Goal: Communication & Community: Participate in discussion

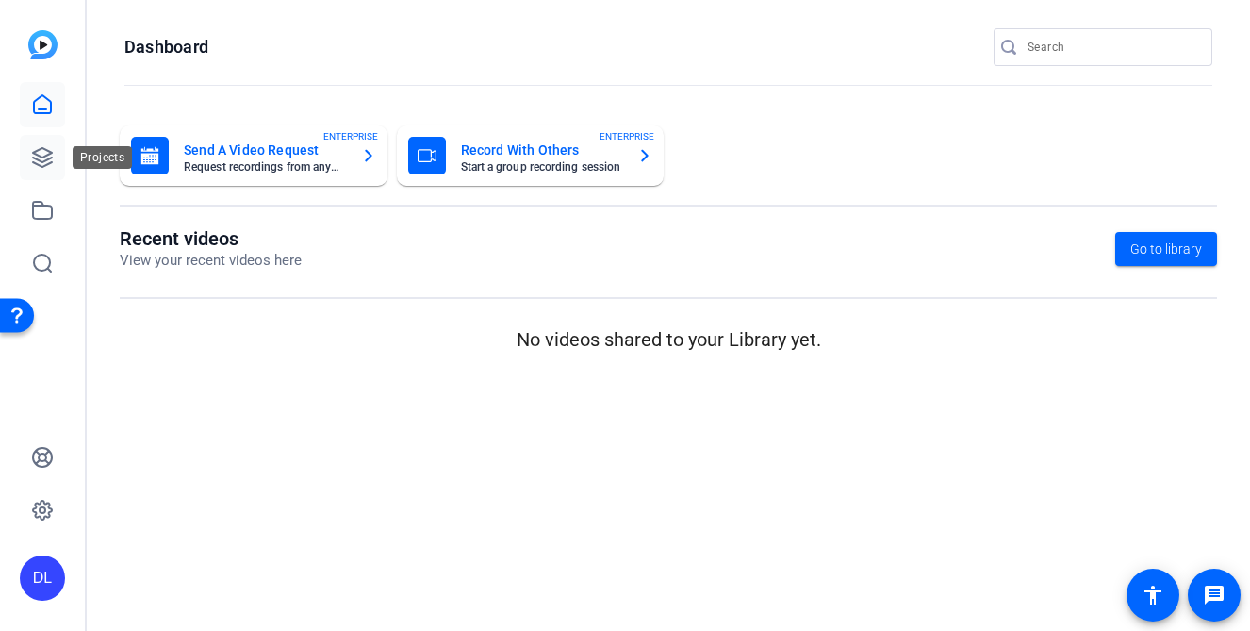
click at [50, 153] on icon at bounding box center [42, 157] width 19 height 19
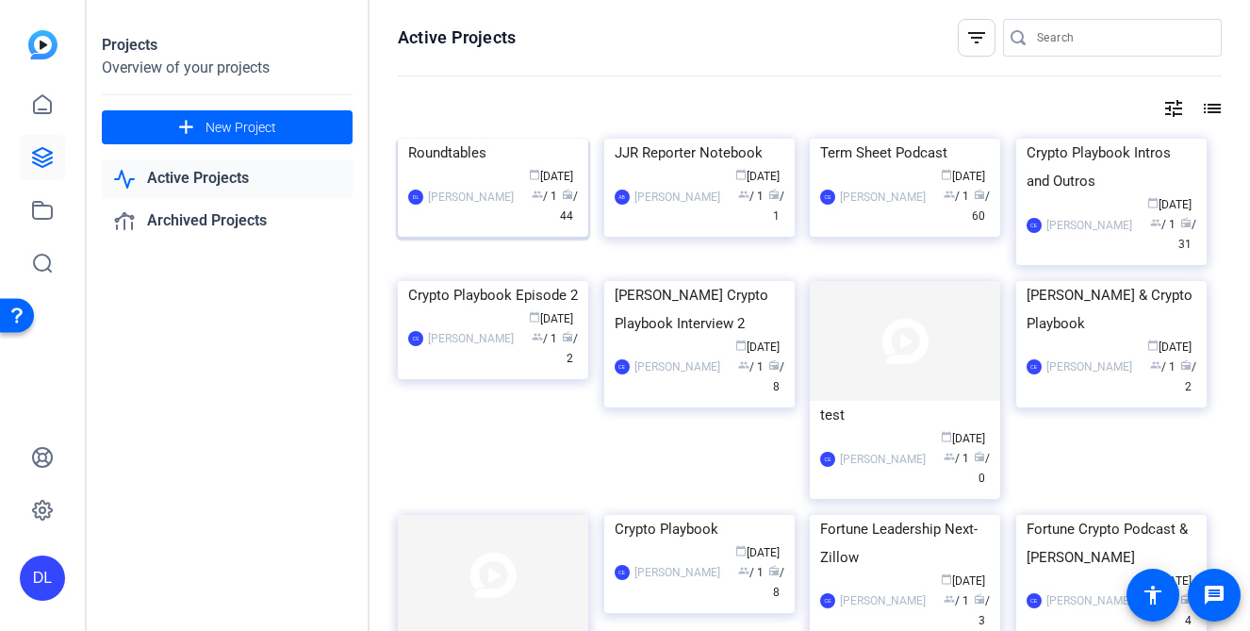
click at [469, 167] on div "Roundtables" at bounding box center [493, 153] width 170 height 28
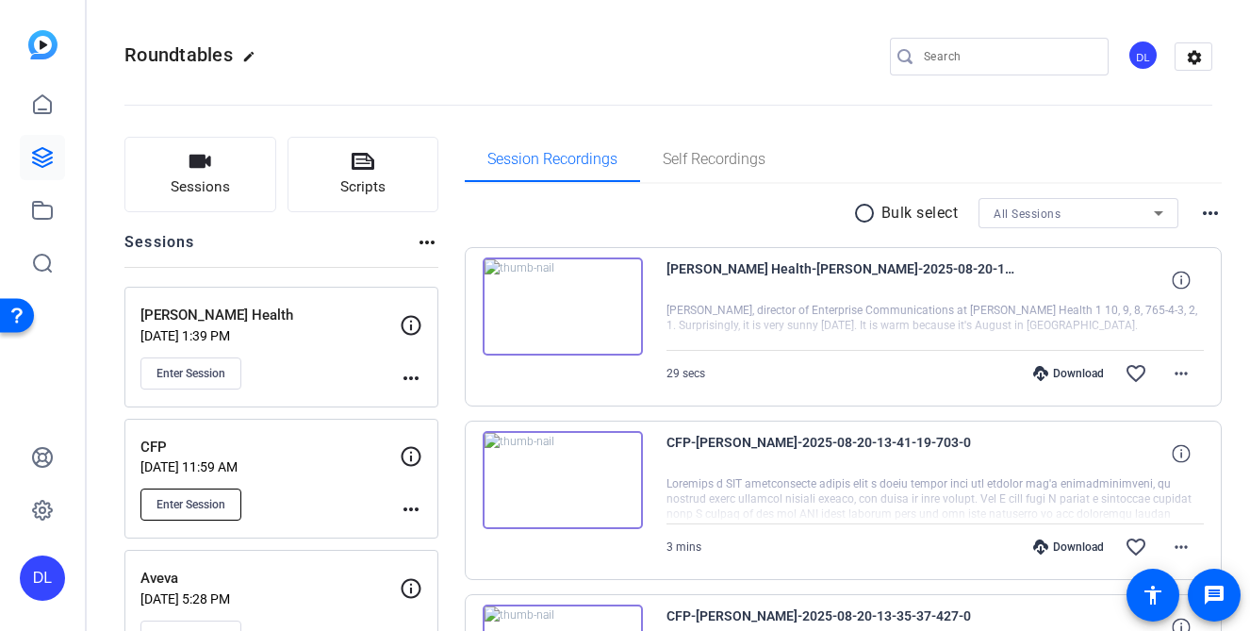
click at [190, 497] on span "Enter Session" at bounding box center [191, 504] width 69 height 15
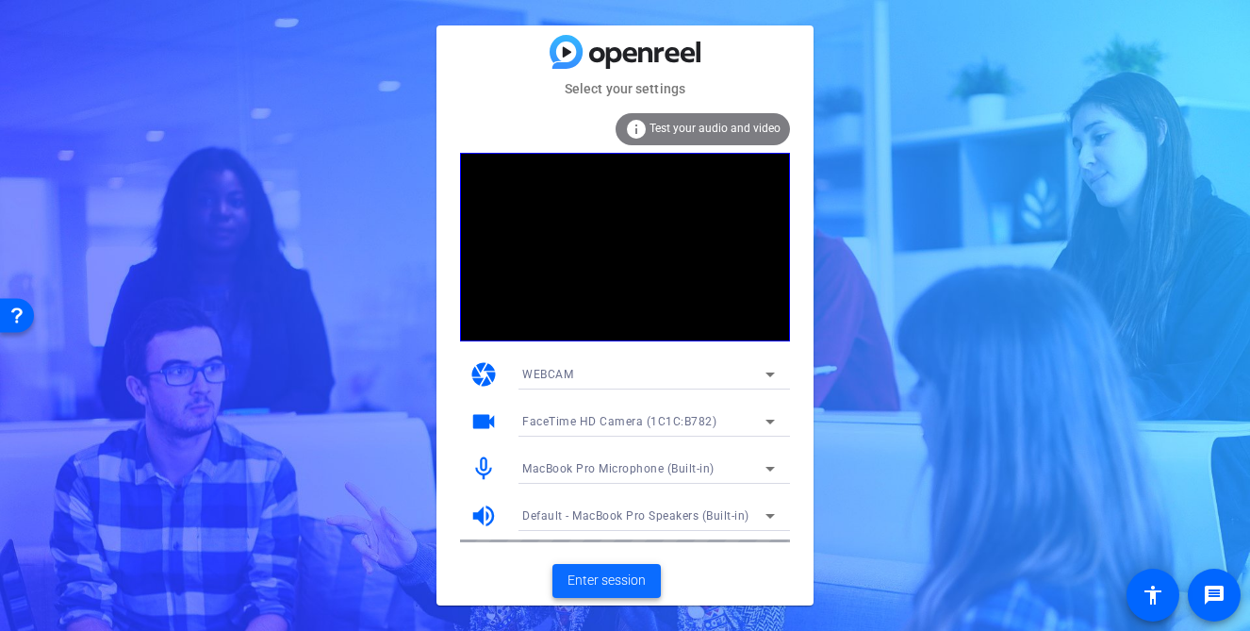
click at [591, 578] on span "Enter session" at bounding box center [607, 580] width 78 height 20
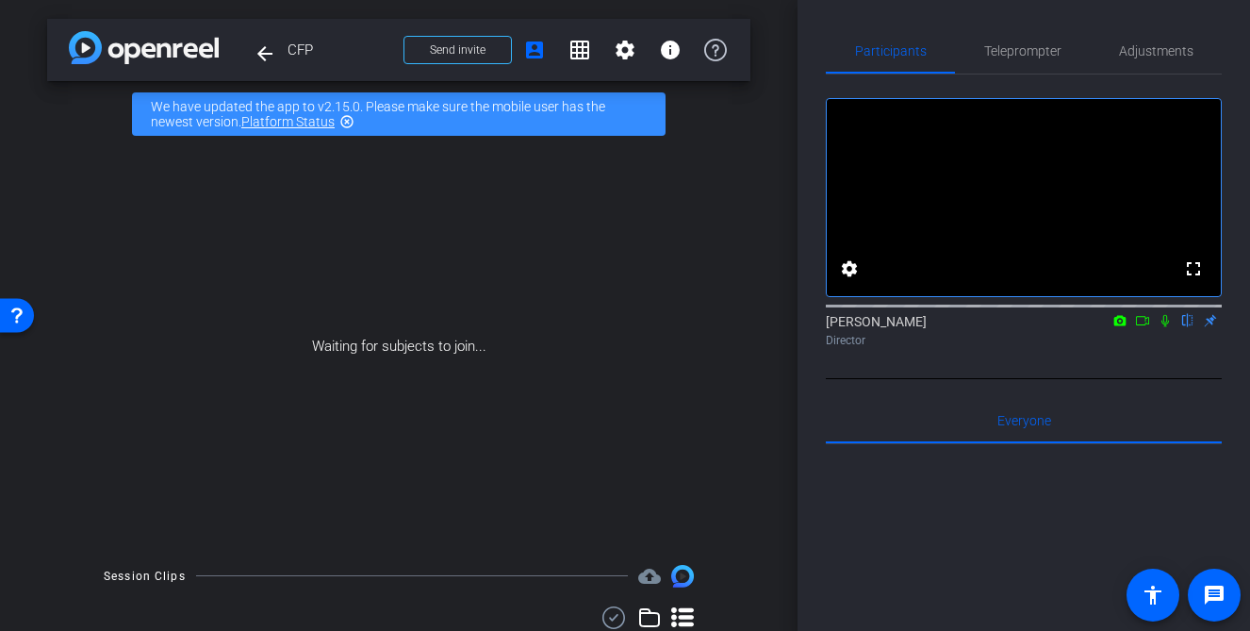
click at [1074, 141] on video at bounding box center [1024, 197] width 394 height 197
click at [1188, 328] on mat-icon "flip" at bounding box center [1188, 319] width 23 height 17
click at [470, 47] on span "Send invite" at bounding box center [458, 49] width 56 height 15
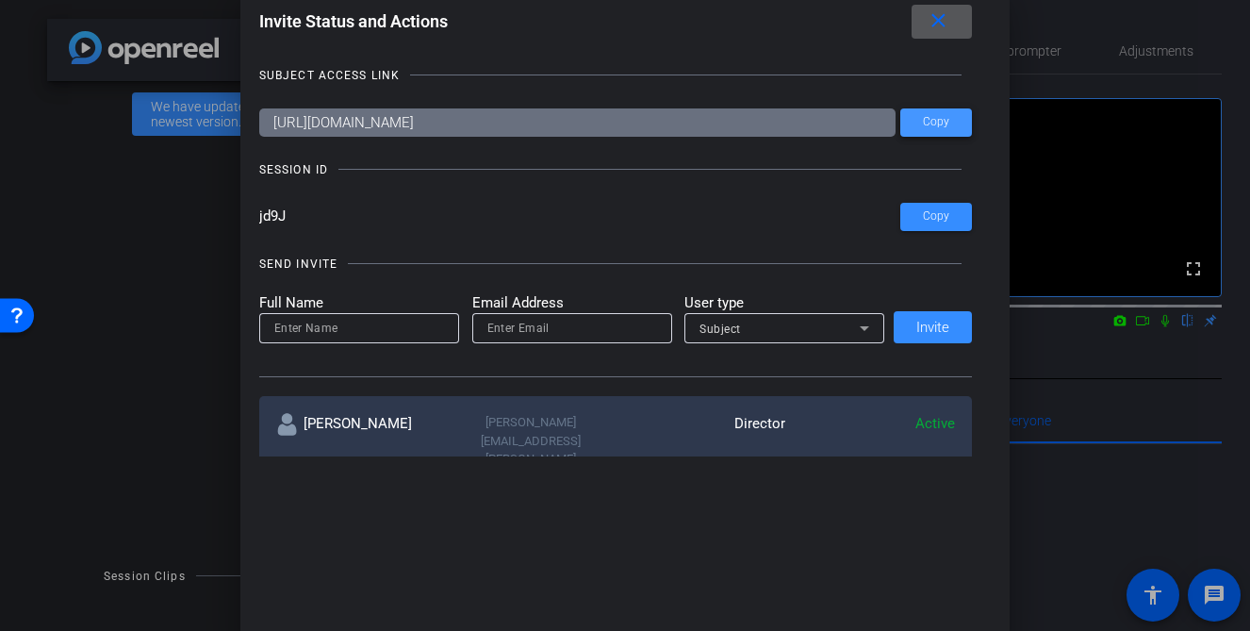
click at [939, 119] on span "Copy" at bounding box center [936, 122] width 26 height 14
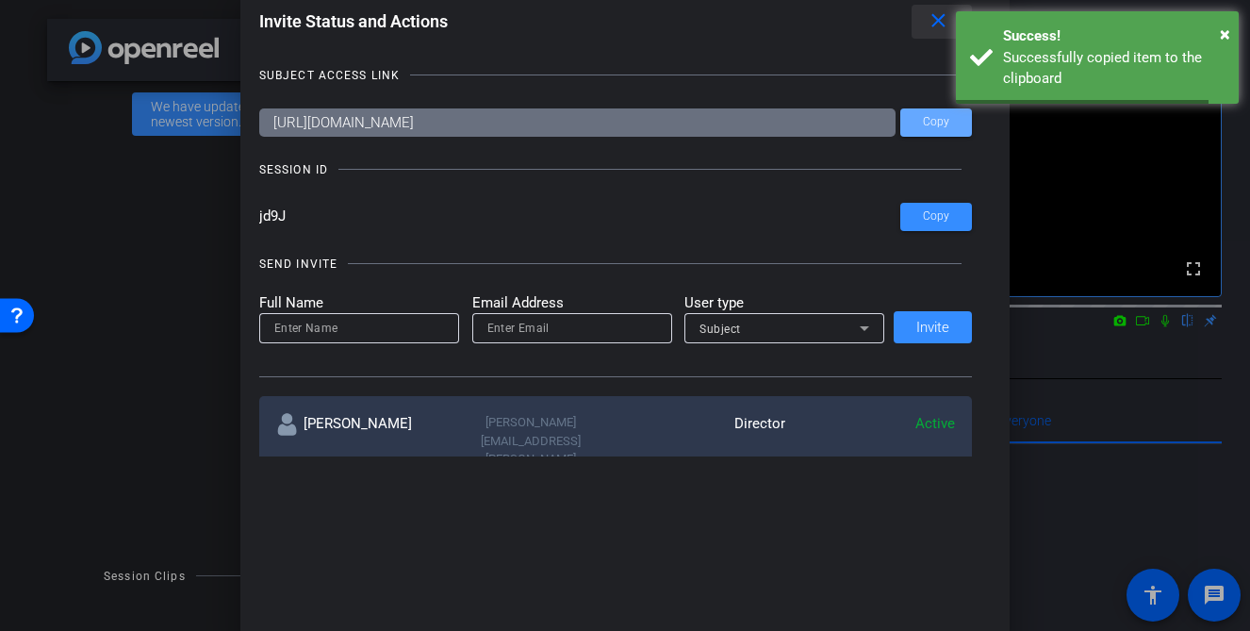
click at [937, 21] on mat-icon "close" at bounding box center [939, 21] width 24 height 24
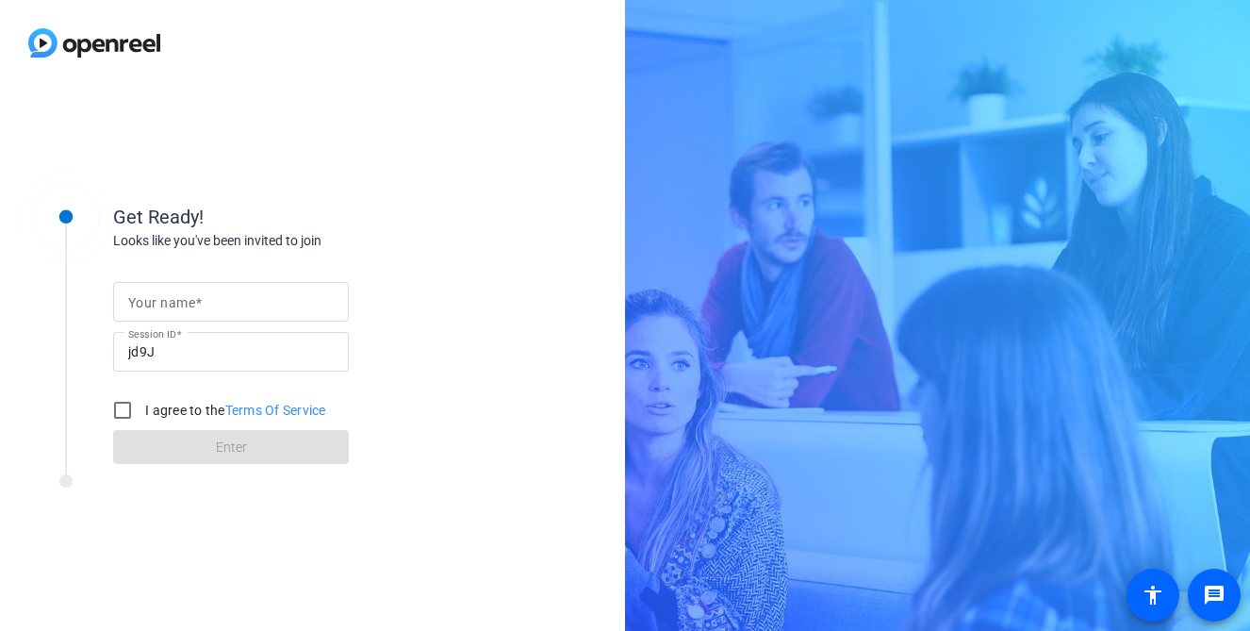
click at [191, 300] on mat-label "Your name" at bounding box center [161, 302] width 67 height 15
click at [191, 300] on input "Your name" at bounding box center [231, 301] width 206 height 23
type input "Pia"
click at [120, 413] on input "I agree to the Terms Of Service" at bounding box center [123, 410] width 38 height 38
checkbox input "true"
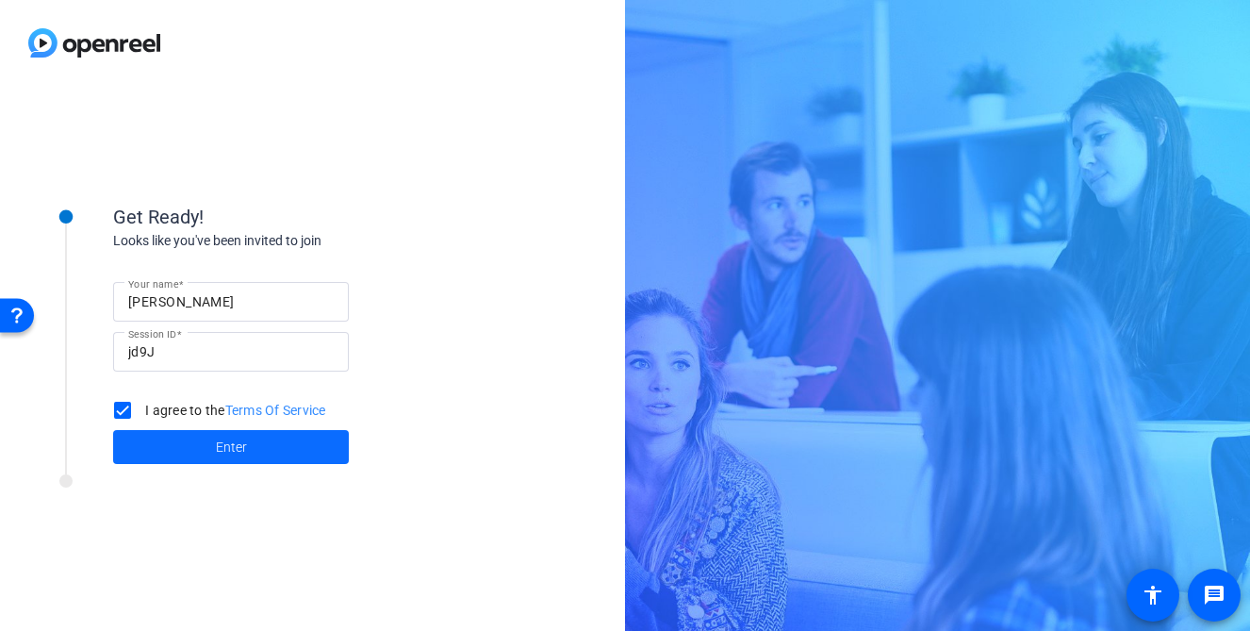
click at [178, 432] on span at bounding box center [231, 446] width 236 height 45
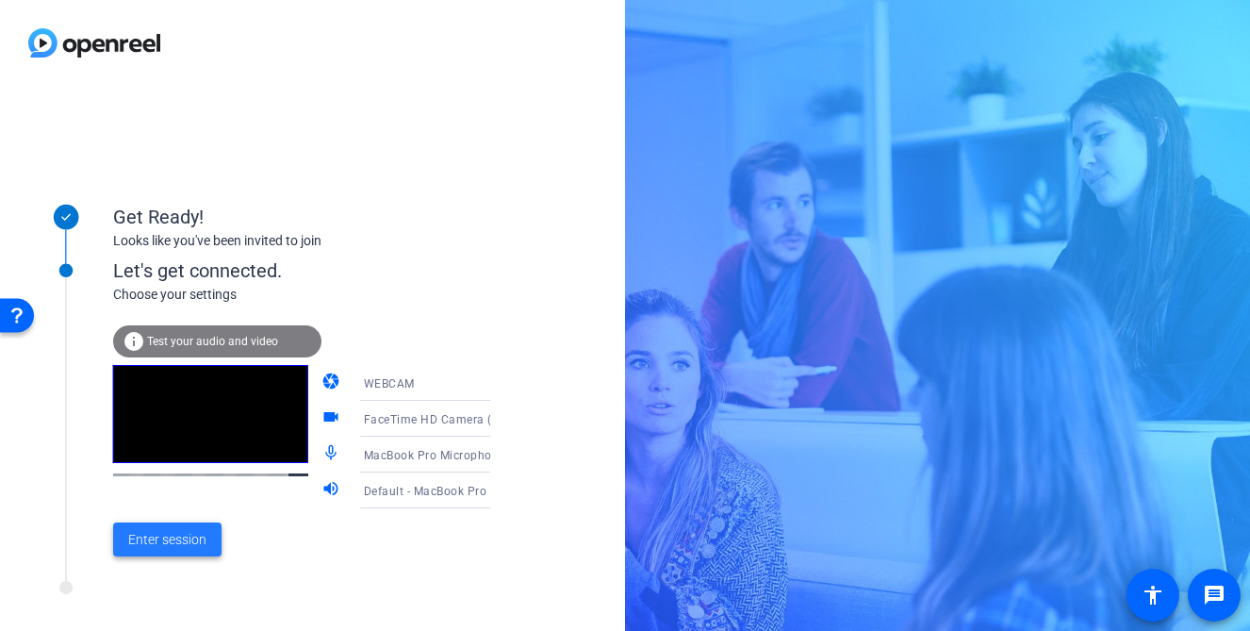
click at [184, 534] on span "Enter session" at bounding box center [167, 540] width 78 height 20
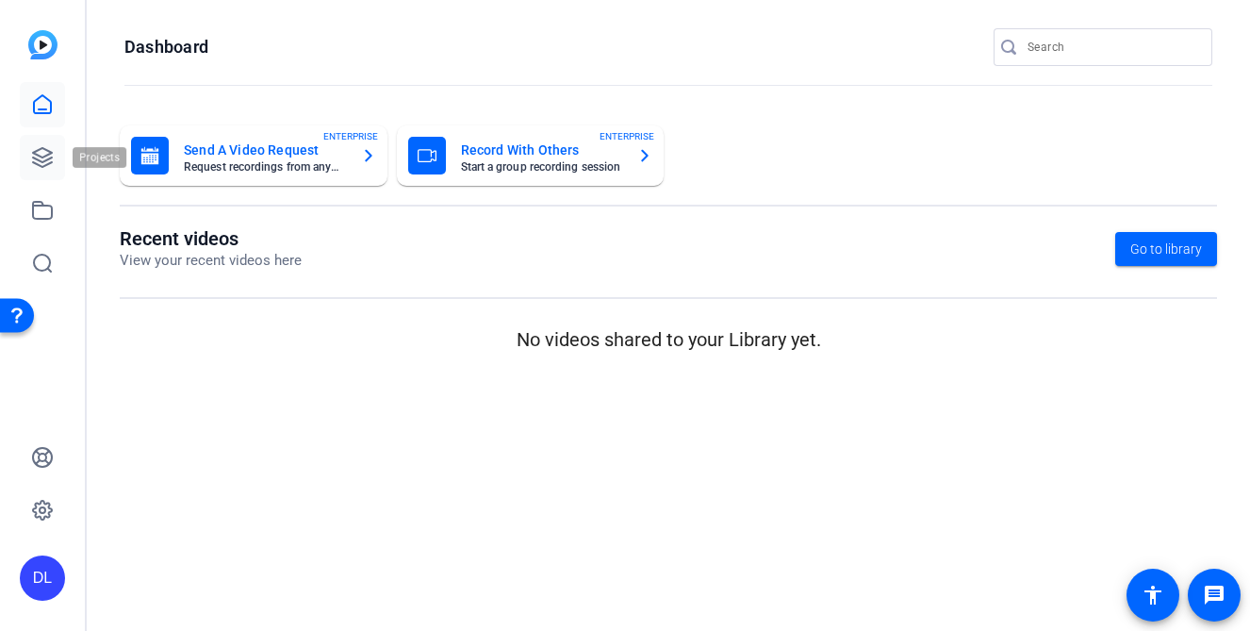
click at [25, 173] on link at bounding box center [42, 157] width 45 height 45
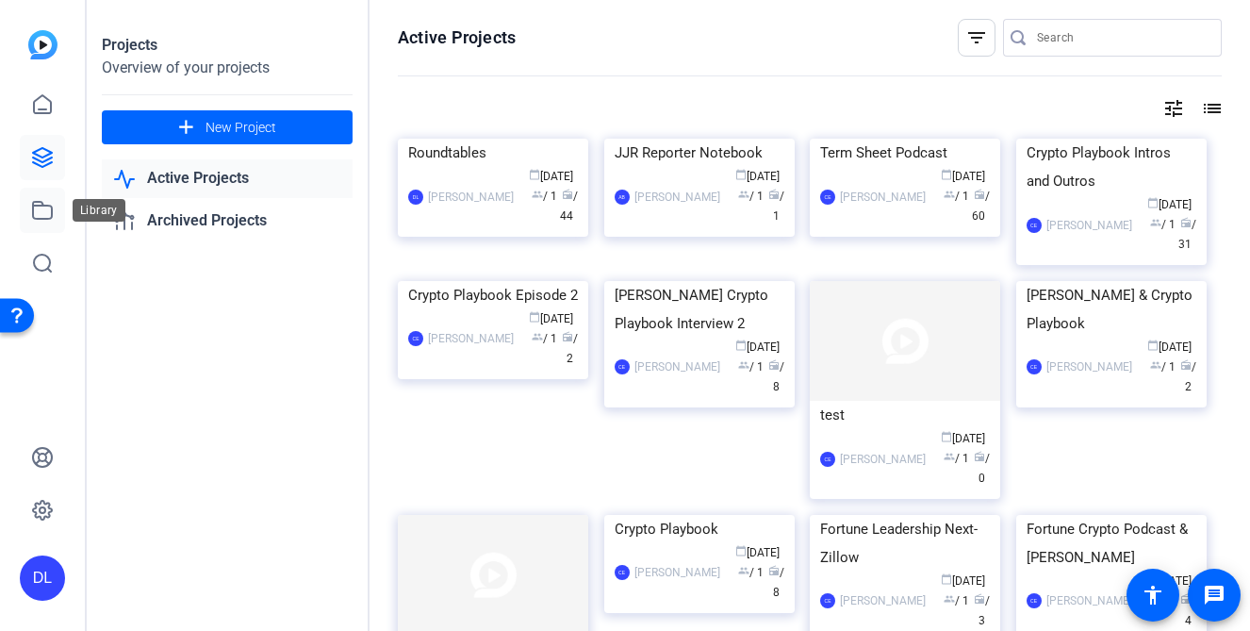
click at [43, 206] on icon at bounding box center [42, 210] width 19 height 17
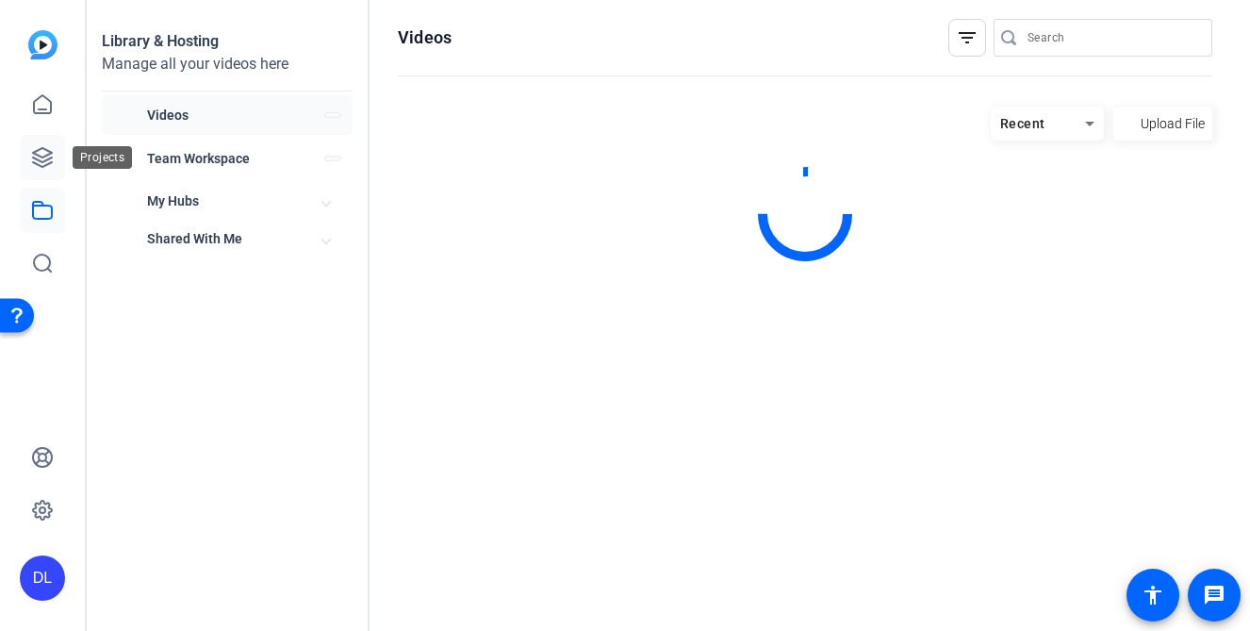
click at [52, 159] on icon at bounding box center [42, 157] width 23 height 23
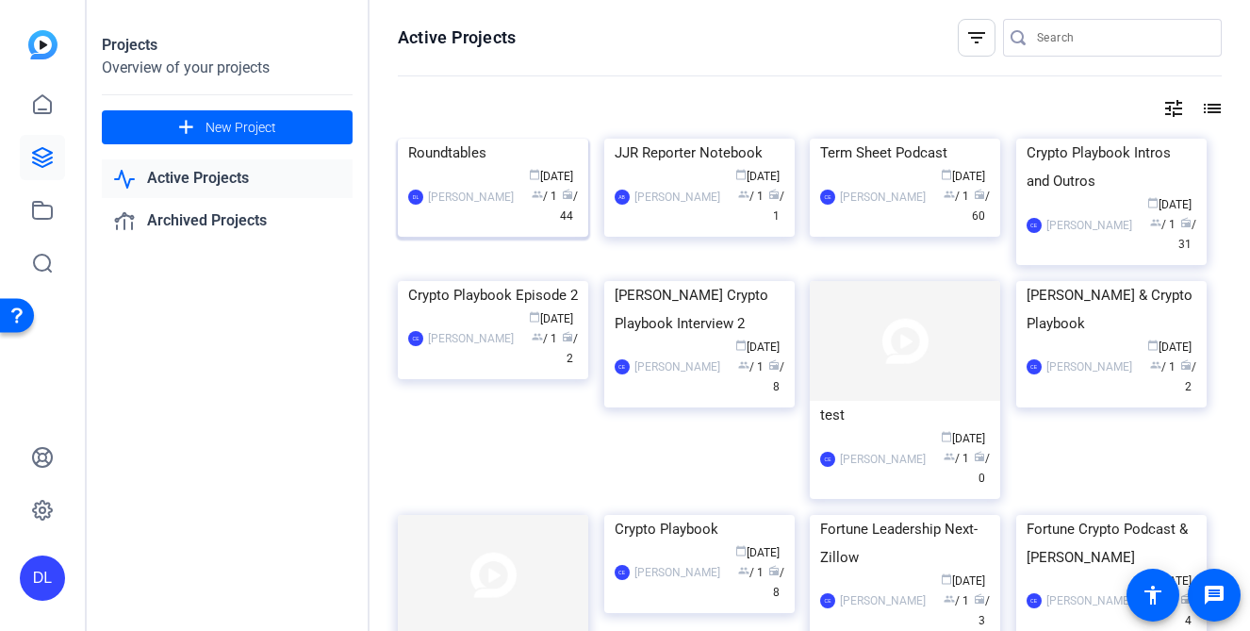
click at [448, 167] on div "Roundtables" at bounding box center [493, 153] width 170 height 28
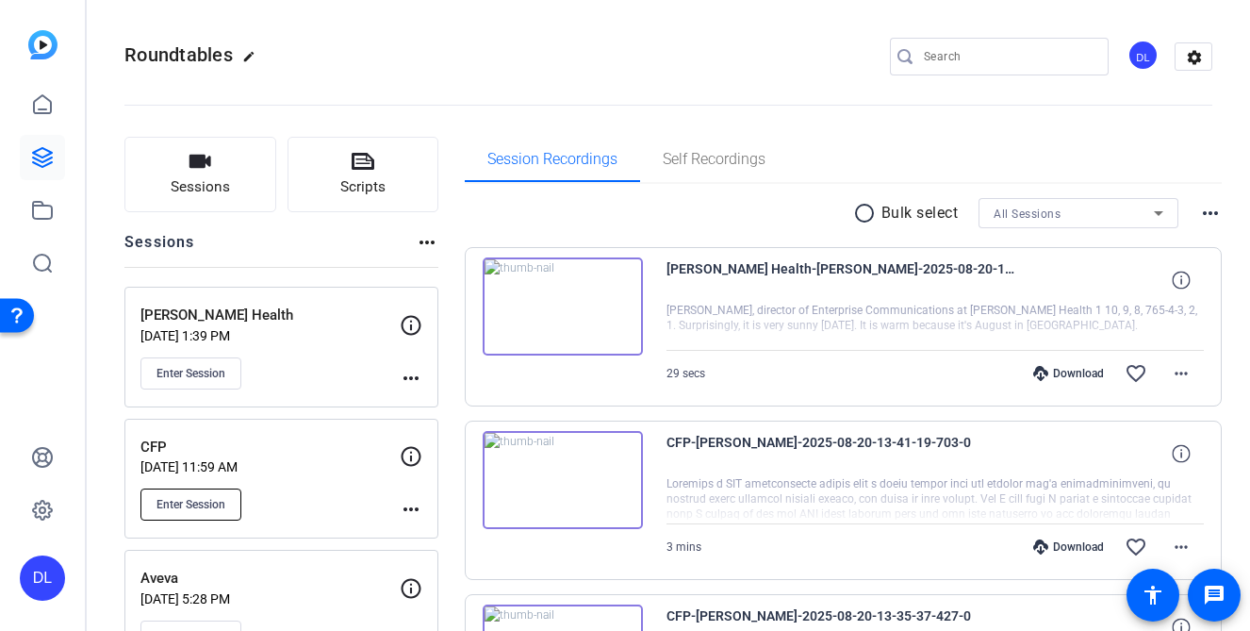
click at [187, 497] on span "Enter Session" at bounding box center [191, 504] width 69 height 15
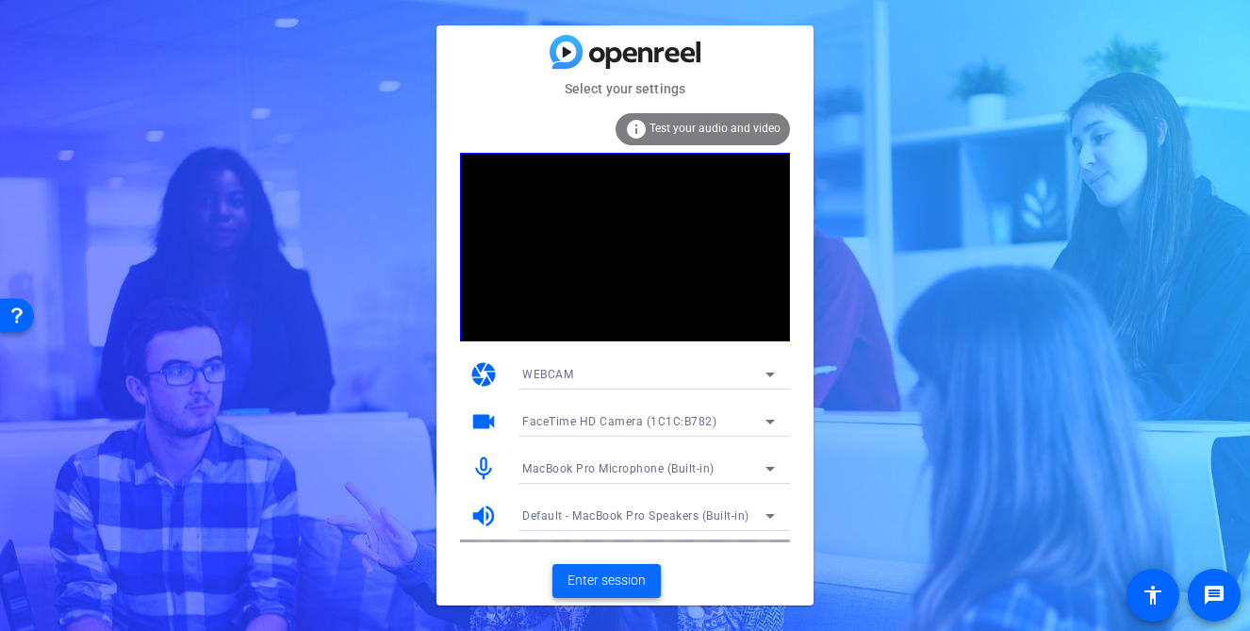
click at [590, 581] on span "Enter session" at bounding box center [607, 580] width 78 height 20
